Goal: Task Accomplishment & Management: Use online tool/utility

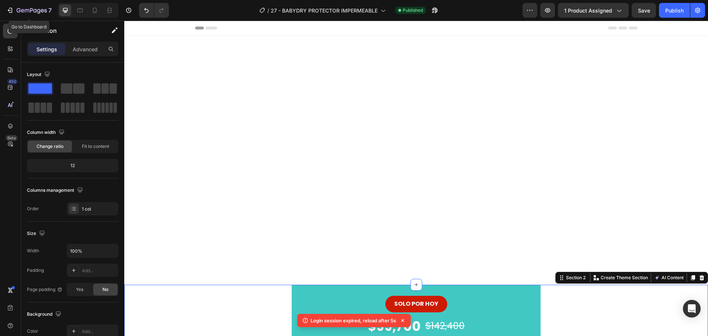
scroll to position [332, 0]
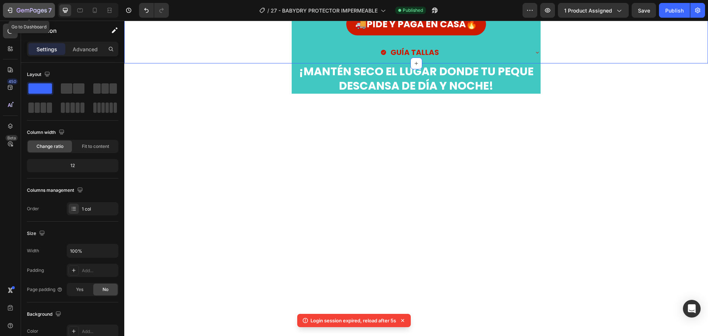
drag, startPoint x: 0, startPoint y: 0, endPoint x: 8, endPoint y: 10, distance: 13.1
click at [25, 10] on icon "button" at bounding box center [27, 10] width 4 height 3
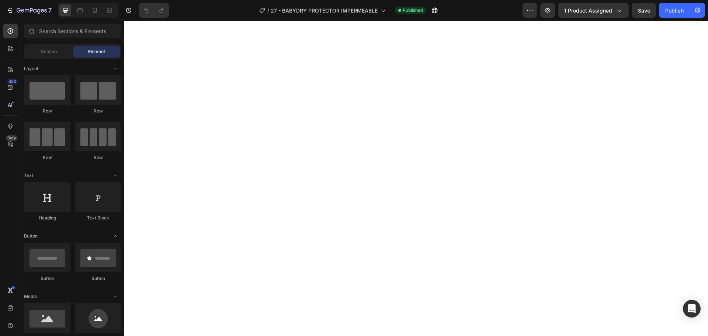
scroll to position [147, 0]
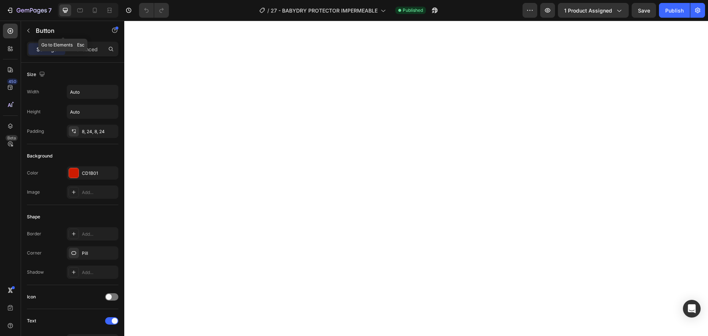
click at [27, 28] on icon "button" at bounding box center [28, 31] width 6 height 6
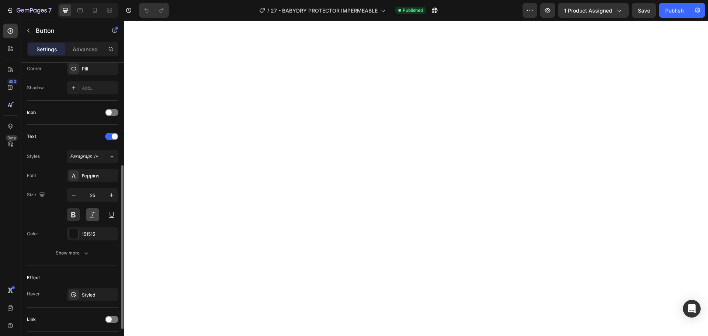
scroll to position [234, 0]
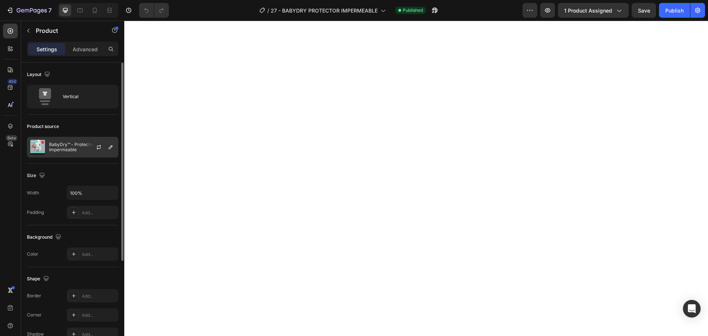
click at [79, 148] on p "BabyDry™ - Protector Impermeable" at bounding box center [82, 147] width 66 height 10
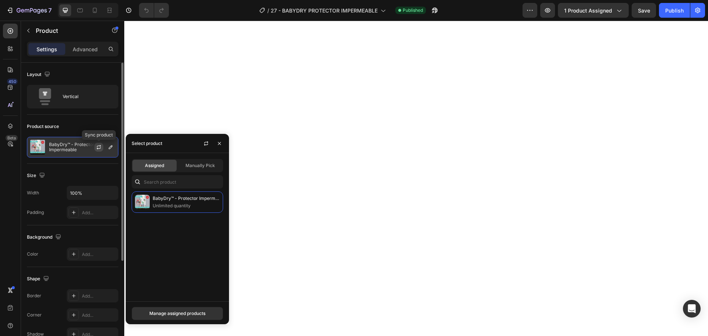
click at [99, 146] on icon "button" at bounding box center [99, 146] width 4 height 2
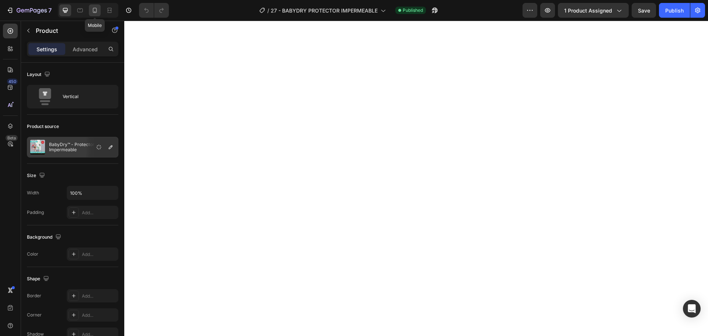
click at [93, 11] on icon at bounding box center [95, 10] width 4 height 5
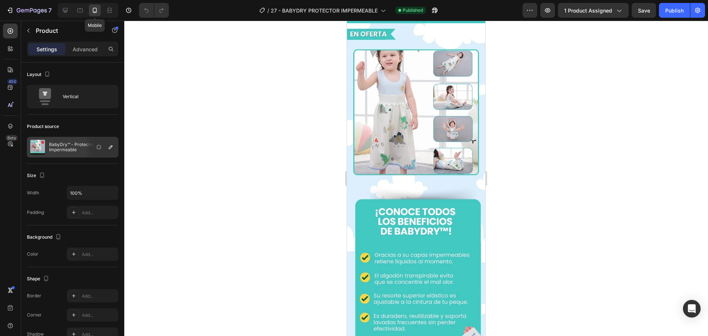
scroll to position [156, 0]
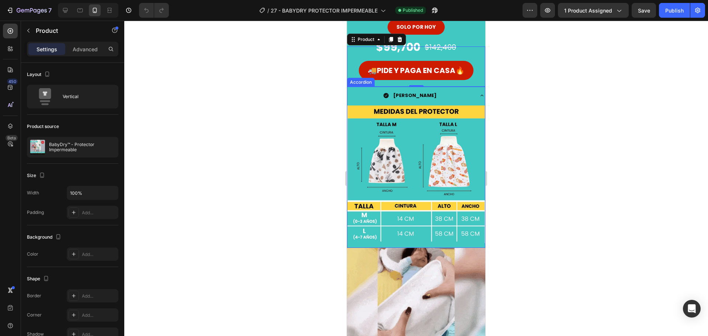
click at [468, 93] on div "[PERSON_NAME]" at bounding box center [415, 95] width 137 height 17
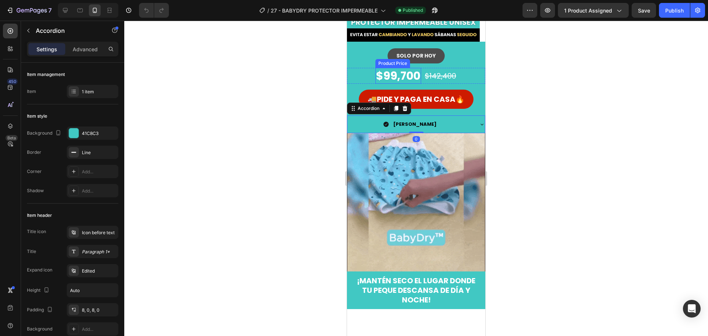
scroll to position [45, 0]
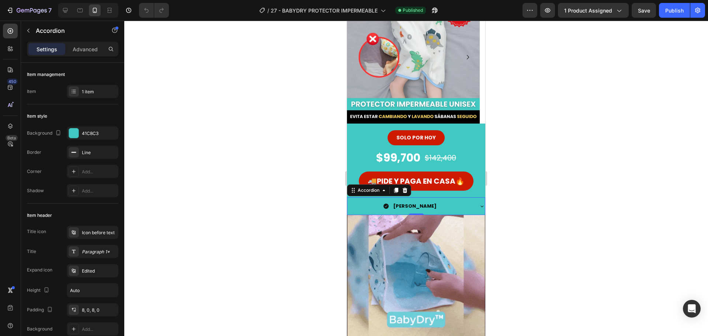
click at [423, 208] on strong "[PERSON_NAME]" at bounding box center [414, 205] width 43 height 7
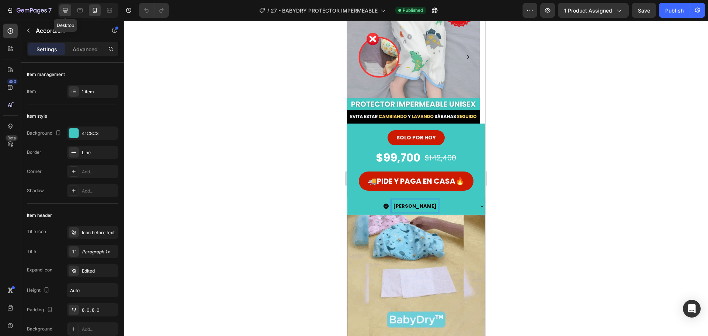
click at [65, 9] on icon at bounding box center [65, 10] width 7 height 7
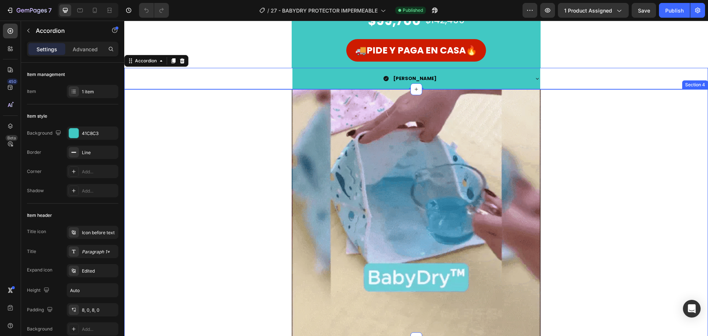
scroll to position [253, 0]
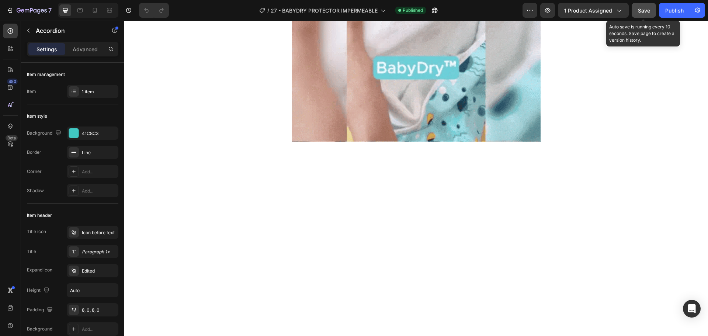
click at [644, 11] on span "Save" at bounding box center [644, 10] width 12 height 6
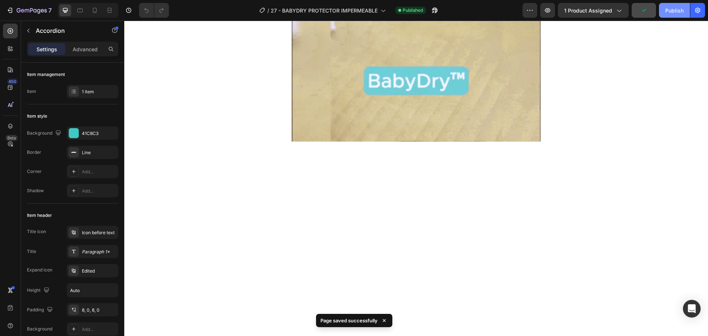
click at [674, 11] on div "Publish" at bounding box center [674, 11] width 18 height 8
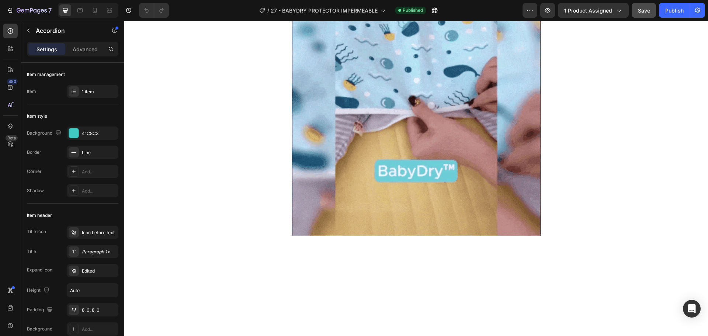
scroll to position [143, 0]
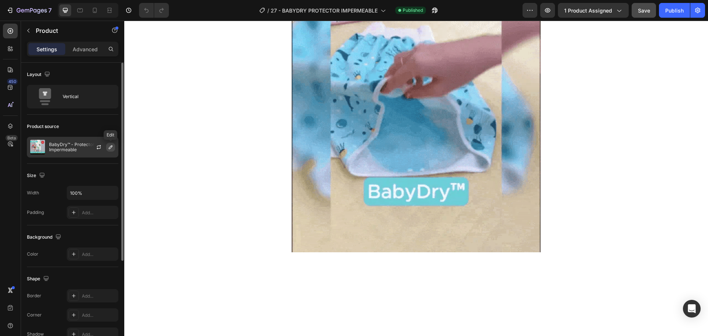
click at [111, 147] on icon "button" at bounding box center [111, 147] width 6 height 6
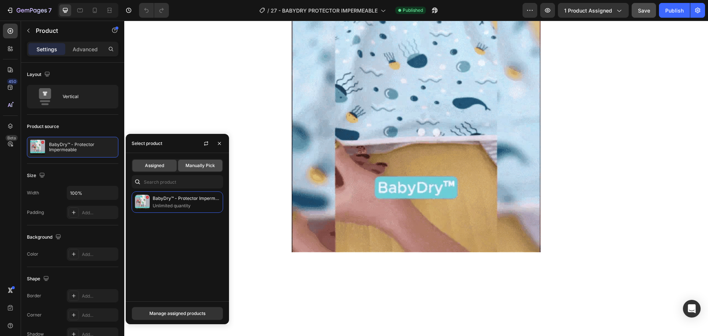
click at [193, 169] on div "Manually Pick" at bounding box center [200, 166] width 44 height 12
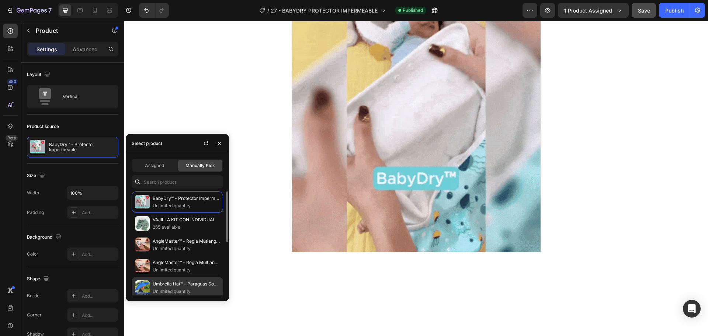
click at [191, 282] on p "Umbrella Hat™ - Paraguas Sombrero" at bounding box center [186, 283] width 67 height 7
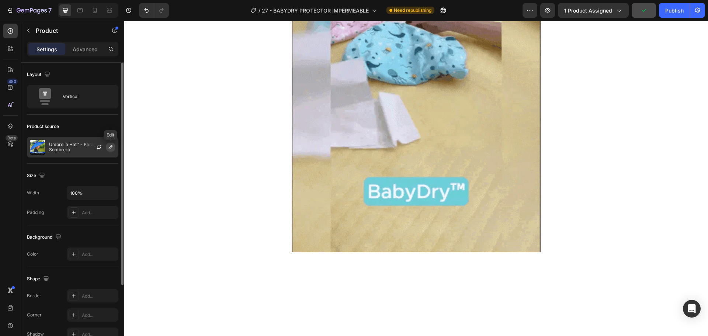
click at [108, 148] on icon "button" at bounding box center [111, 147] width 6 height 6
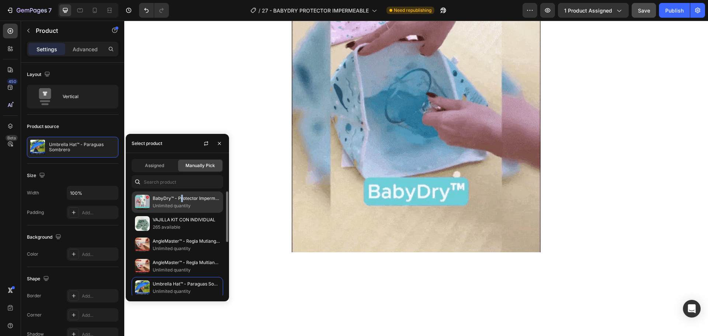
click at [181, 200] on p "BabyDry™ - Protector Impermeable" at bounding box center [186, 198] width 67 height 7
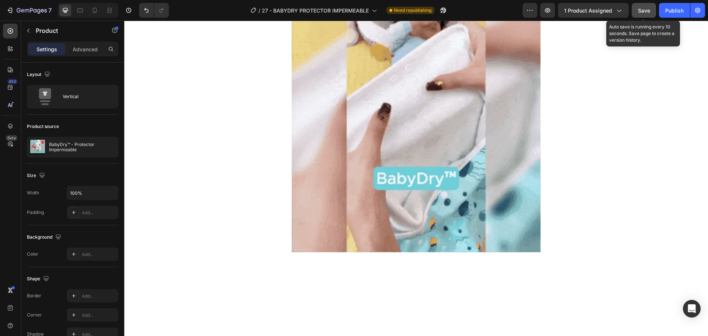
click at [649, 13] on span "Save" at bounding box center [644, 10] width 12 height 6
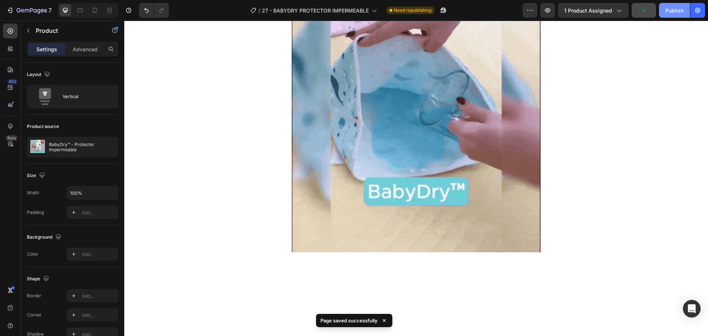
click at [667, 15] on button "Publish" at bounding box center [674, 10] width 31 height 15
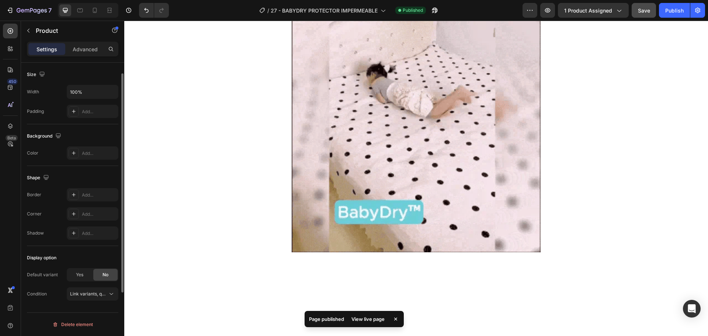
scroll to position [27, 0]
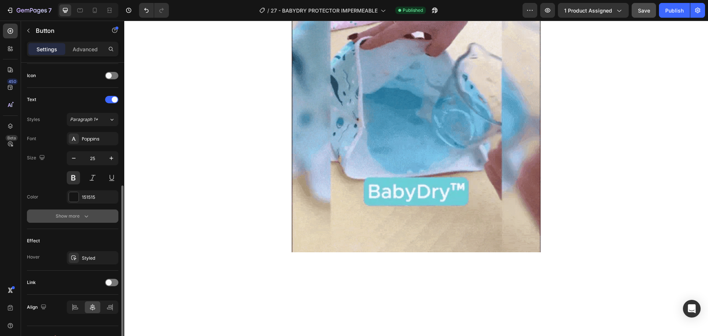
scroll to position [234, 0]
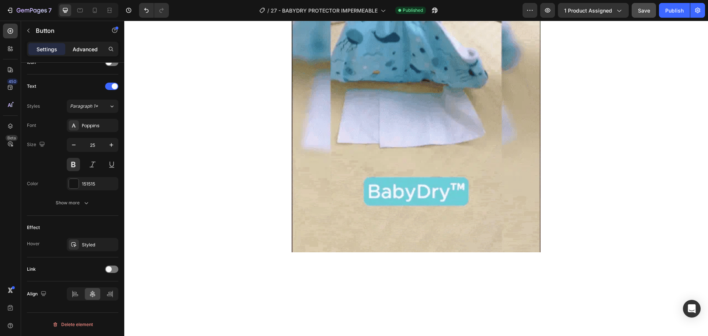
click at [93, 43] on div "Advanced" at bounding box center [85, 49] width 37 height 12
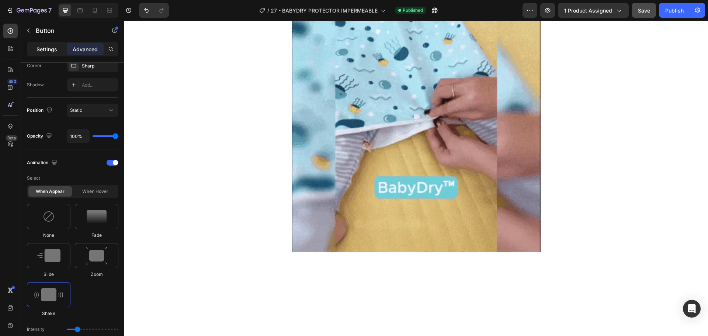
click at [36, 47] on div "Settings" at bounding box center [46, 49] width 37 height 12
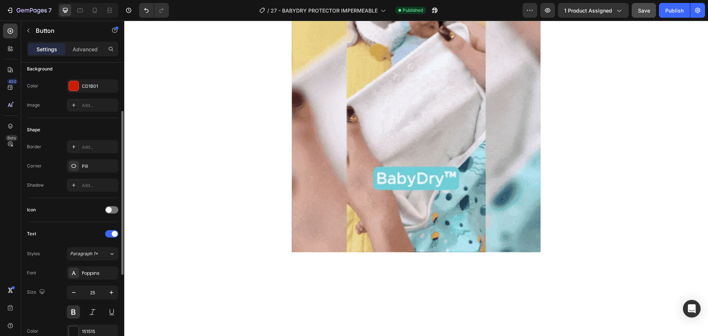
scroll to position [0, 0]
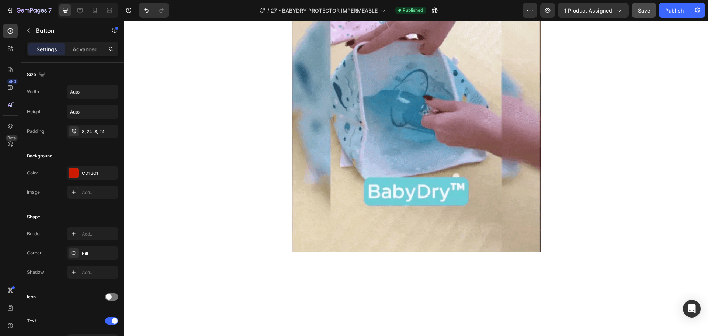
drag, startPoint x: 365, startPoint y: 207, endPoint x: 357, endPoint y: 198, distance: 12.0
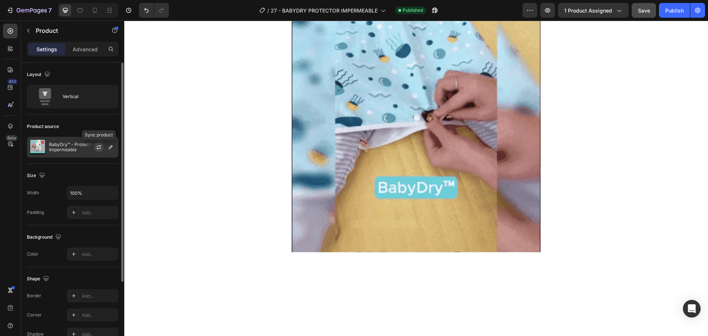
click at [101, 145] on icon "button" at bounding box center [99, 147] width 6 height 6
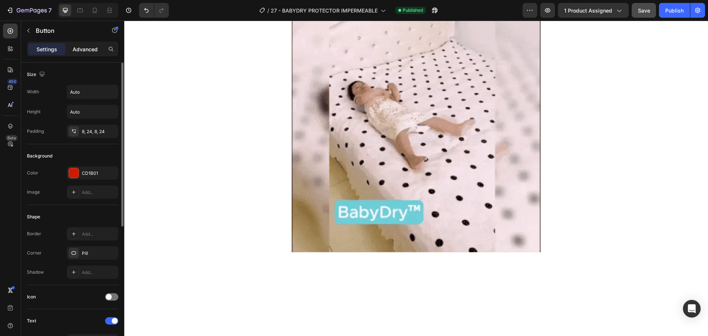
click at [86, 49] on p "Advanced" at bounding box center [85, 49] width 25 height 8
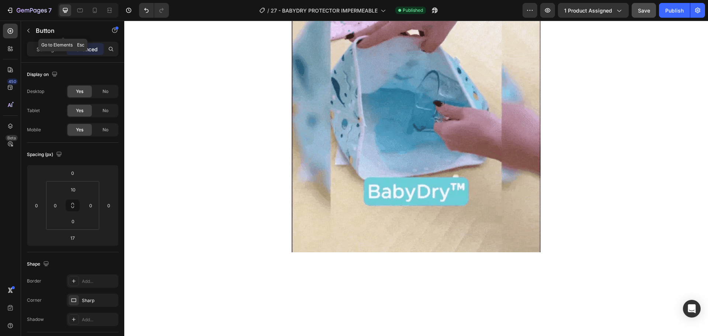
click at [46, 41] on div "Button" at bounding box center [63, 31] width 84 height 21
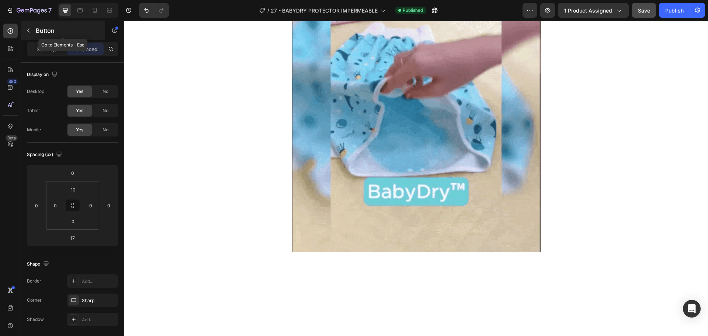
click at [34, 24] on div "Button" at bounding box center [63, 30] width 84 height 19
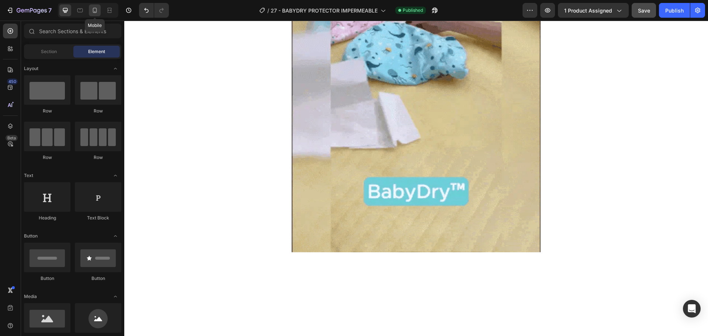
click at [93, 11] on icon at bounding box center [95, 10] width 4 height 5
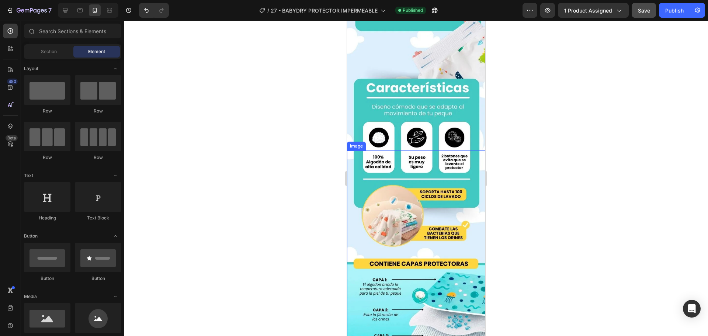
scroll to position [748, 0]
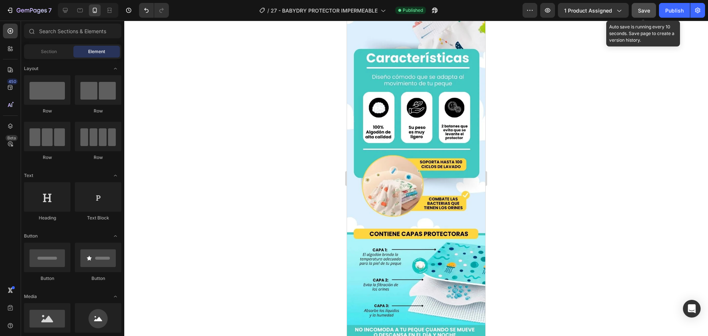
click at [644, 7] on span "Save" at bounding box center [644, 10] width 12 height 6
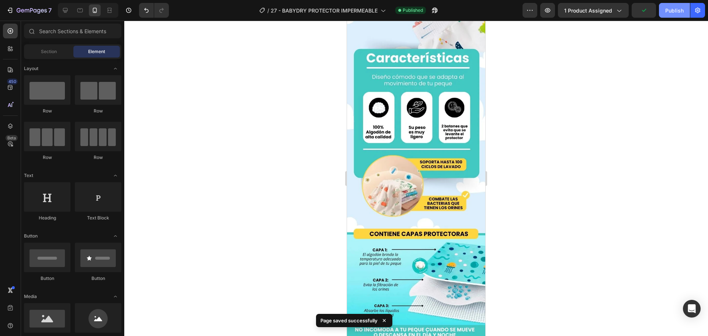
click at [666, 11] on div "Publish" at bounding box center [674, 11] width 18 height 8
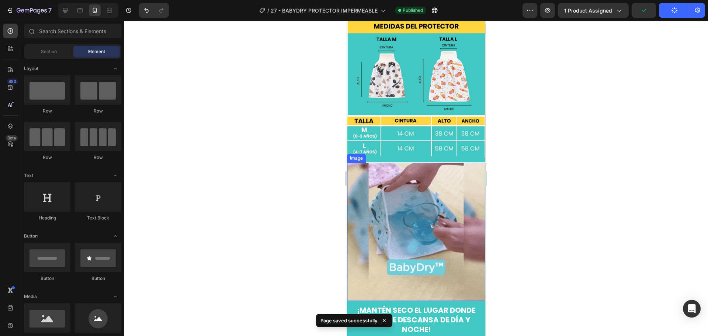
scroll to position [0, 0]
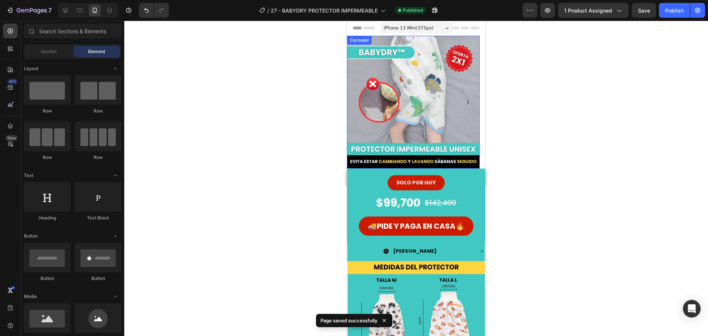
click at [468, 100] on icon "Carousel Next Arrow" at bounding box center [467, 102] width 9 height 9
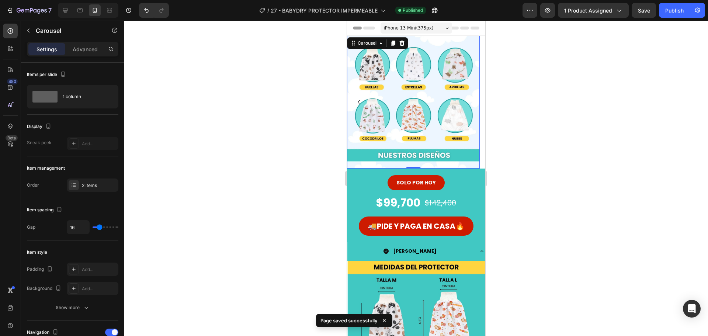
click at [357, 98] on icon "Carousel Back Arrow" at bounding box center [358, 102] width 9 height 9
